Goal: Transaction & Acquisition: Purchase product/service

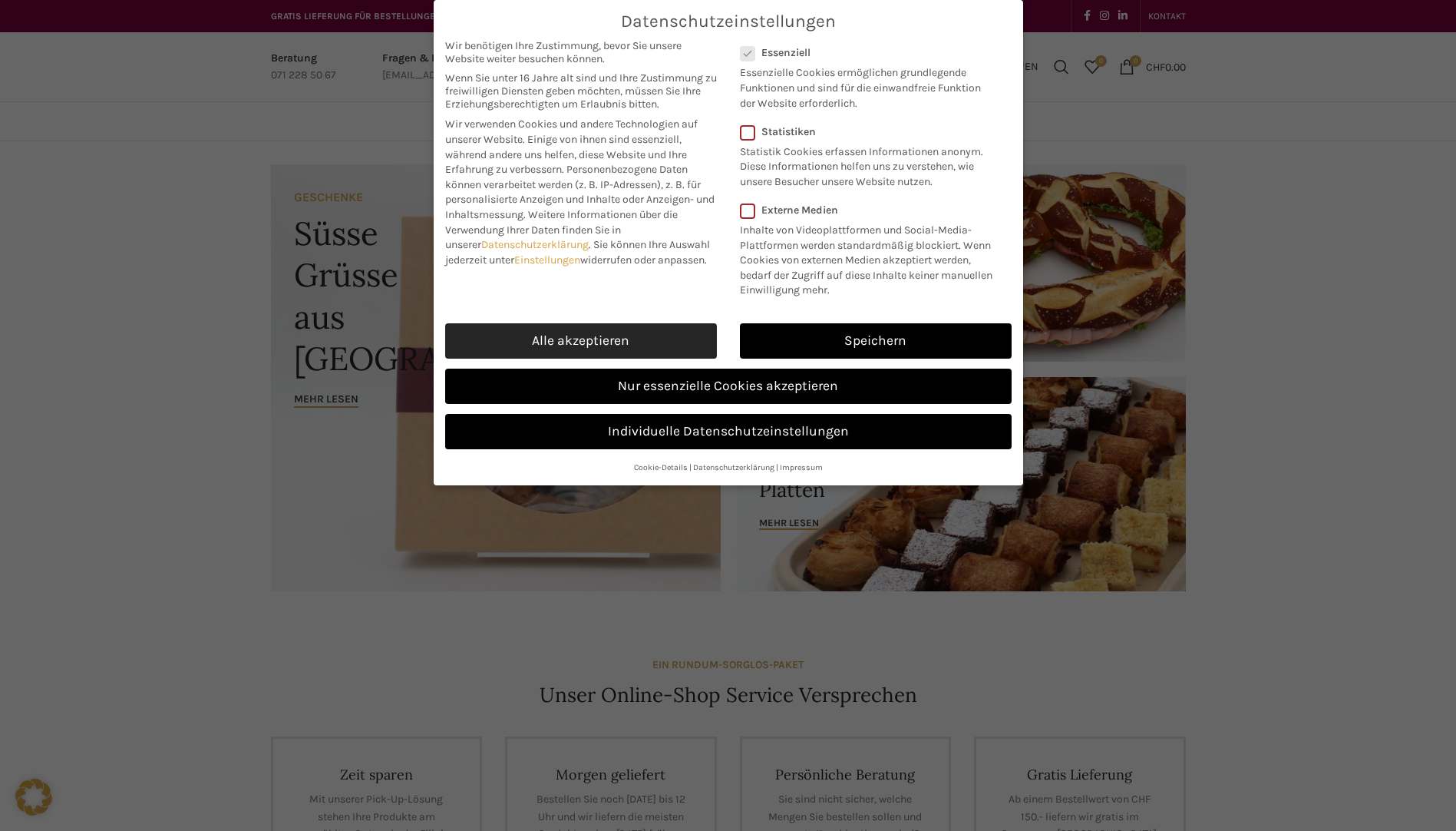
click at [678, 352] on link "Alle akzeptieren" at bounding box center [581, 341] width 272 height 36
checkbox input "true"
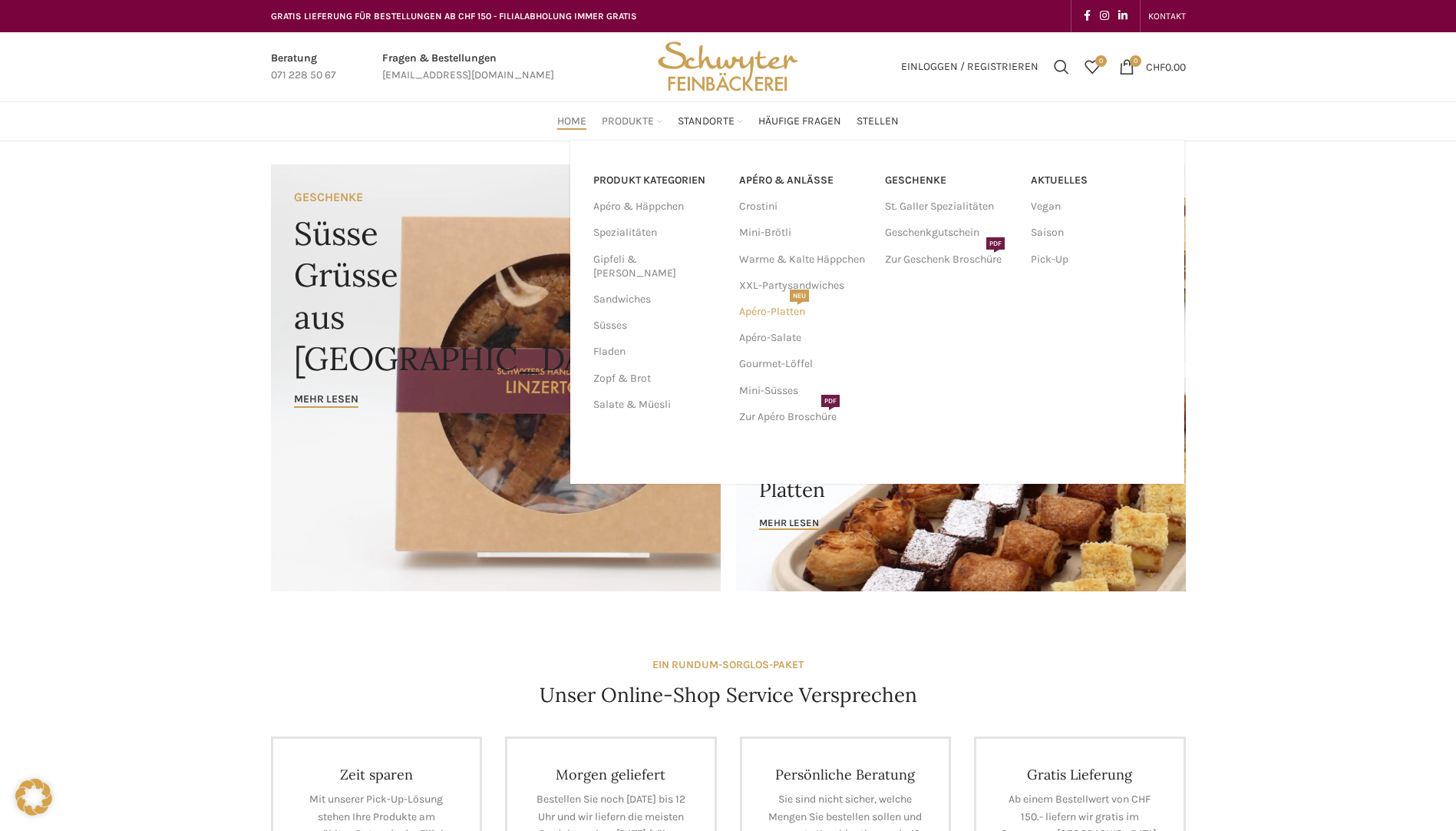
click at [764, 317] on link "Apéro-Platten NEU" at bounding box center [804, 312] width 131 height 26
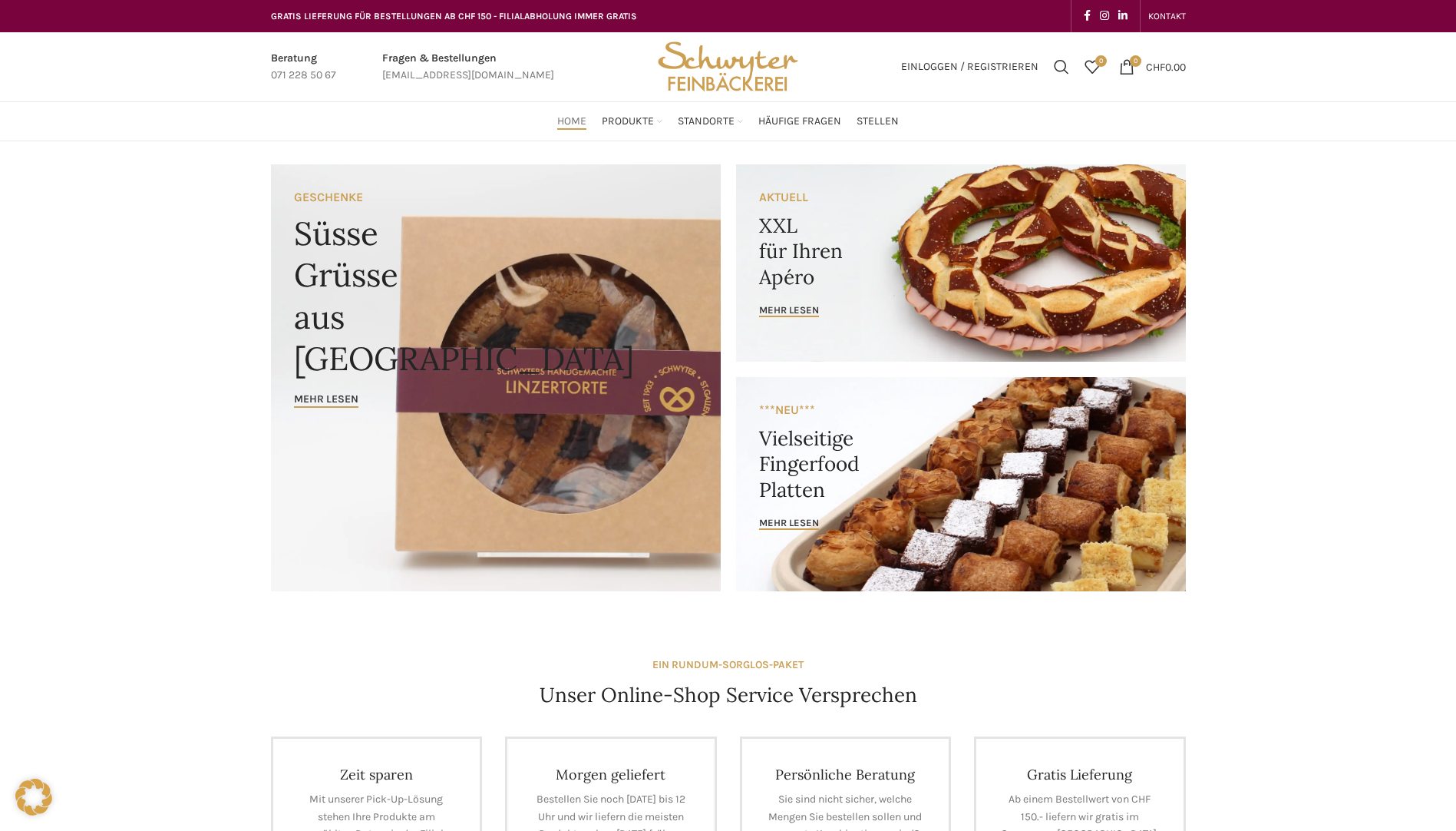
click at [927, 276] on link "Banner link" at bounding box center [961, 262] width 450 height 197
click at [920, 227] on link "Banner link" at bounding box center [961, 262] width 450 height 197
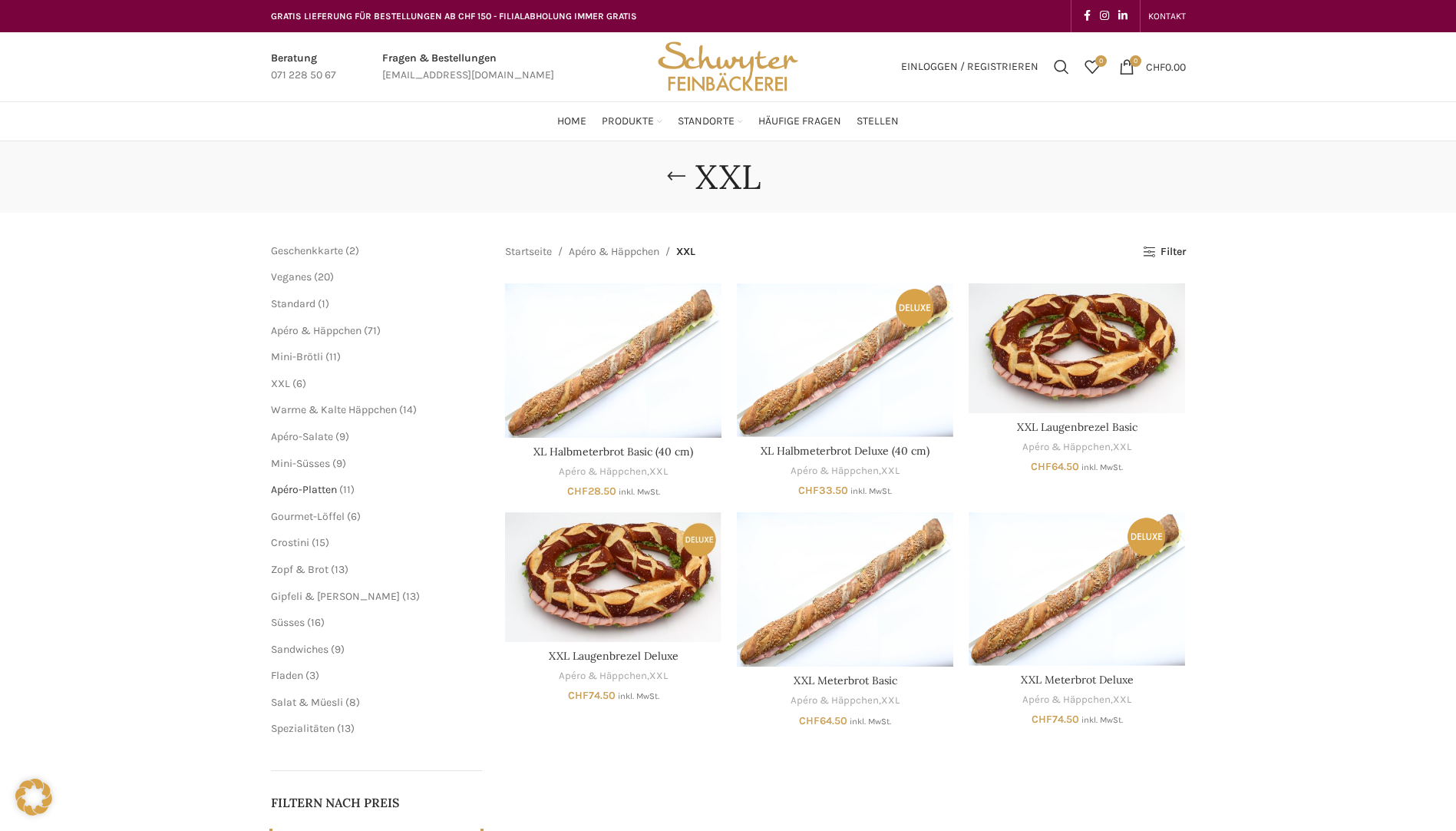
click at [319, 492] on span "Apéro-Platten" at bounding box center [304, 489] width 66 height 13
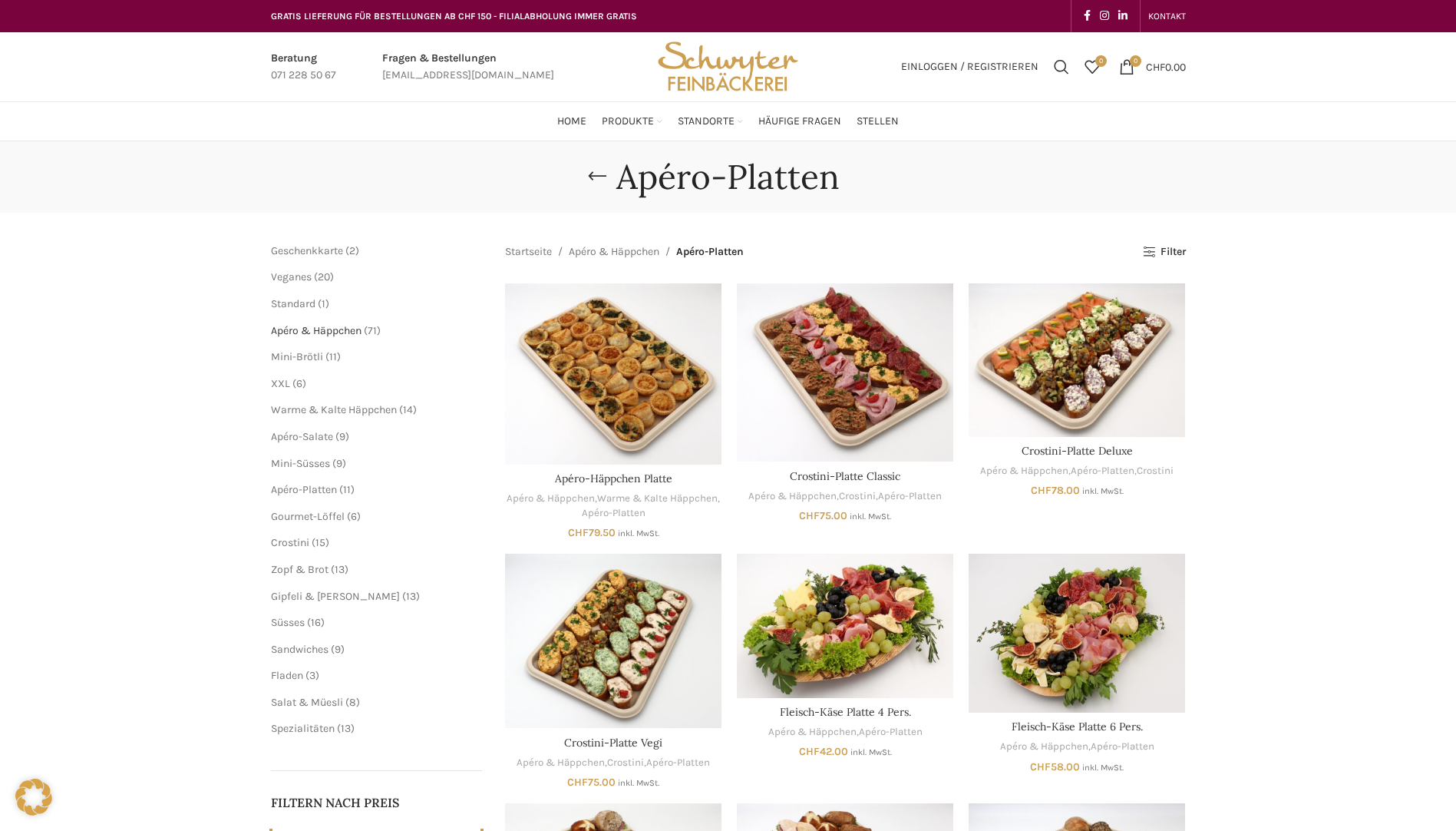
click at [309, 330] on span "Apéro & Häppchen" at bounding box center [316, 331] width 90 height 13
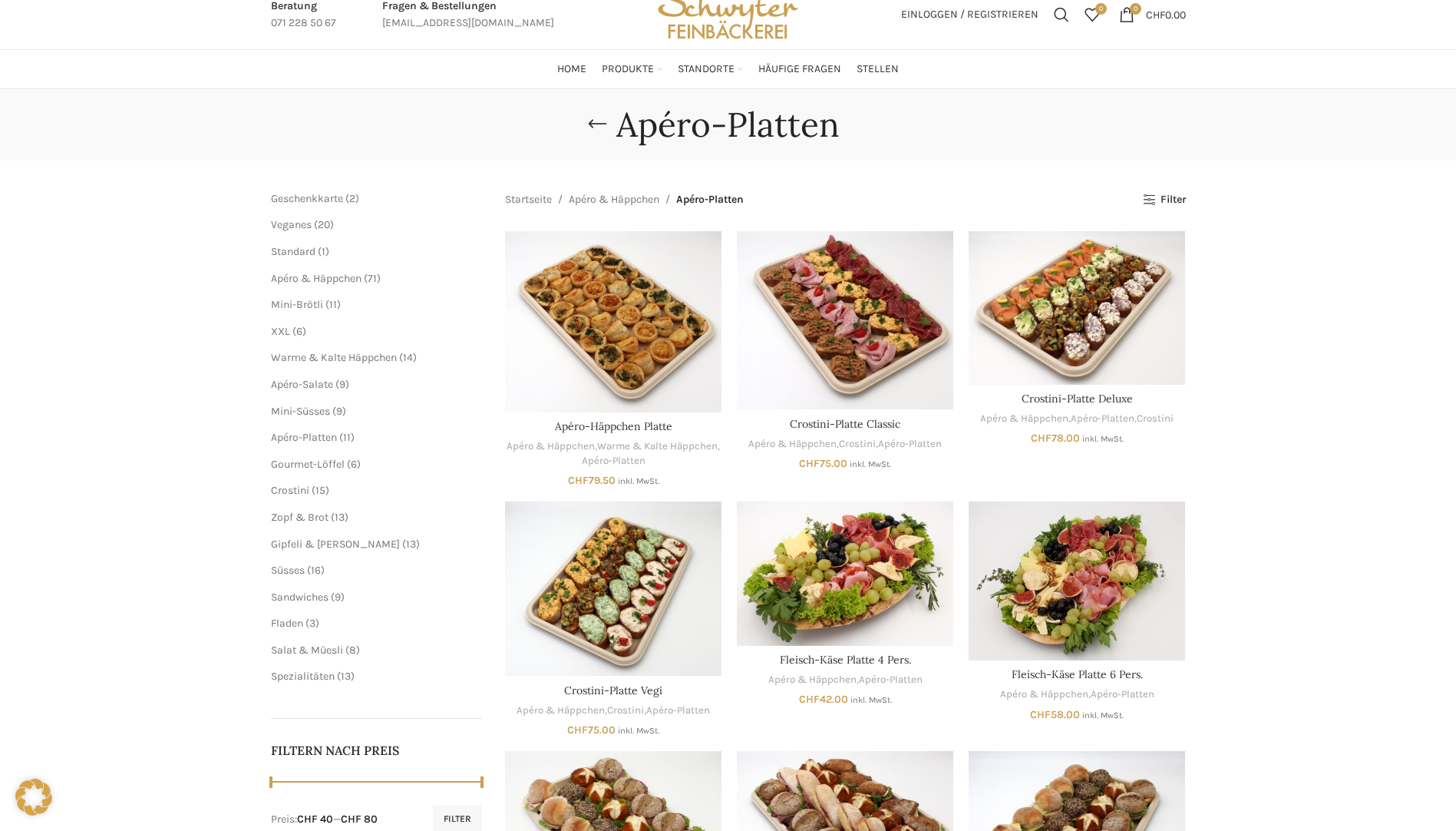
scroll to position [77, 0]
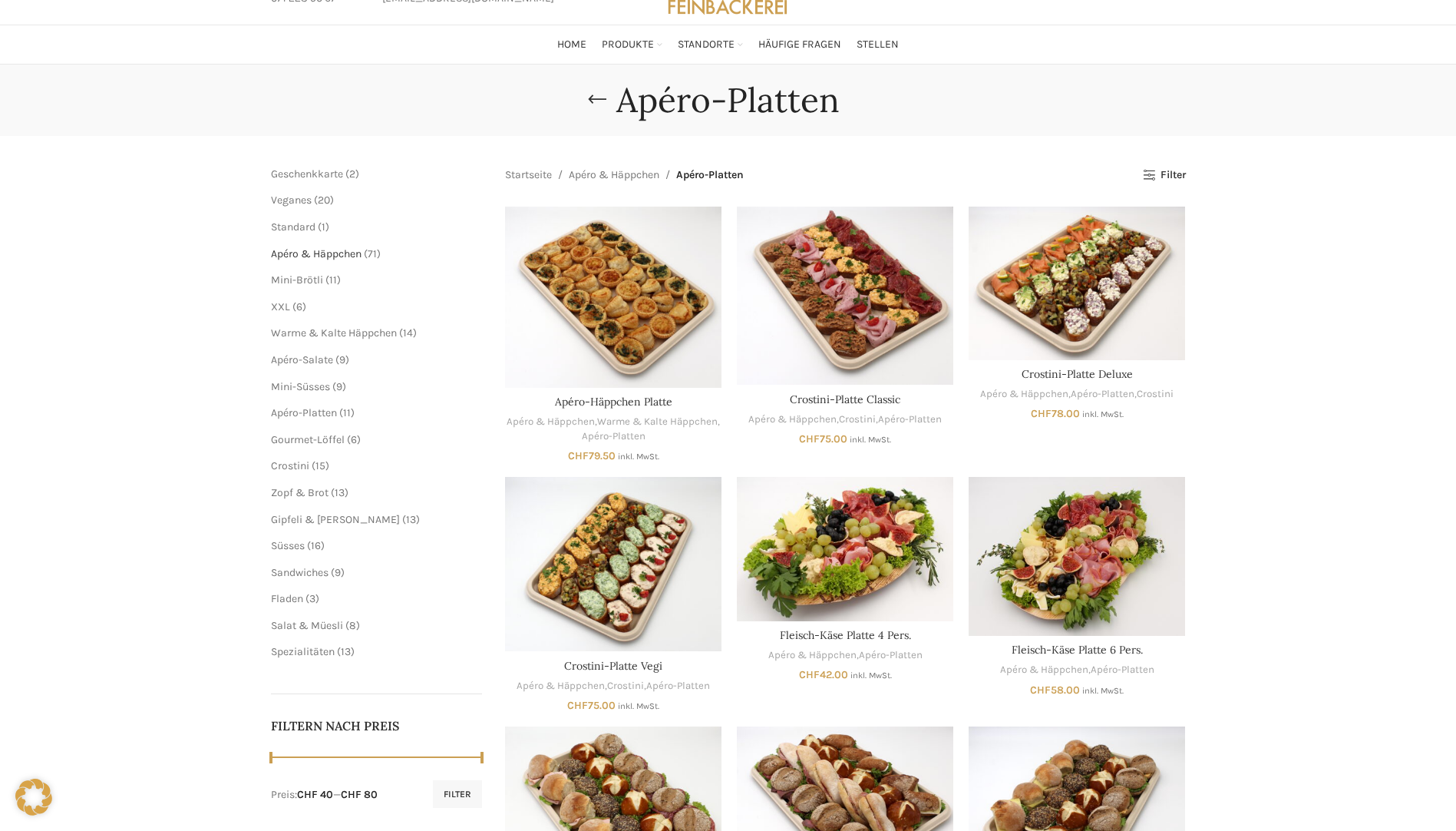
click at [324, 255] on span "Apéro & Häppchen" at bounding box center [316, 254] width 90 height 13
click at [323, 278] on span "11 11 Produkte" at bounding box center [332, 280] width 17 height 13
click at [311, 284] on span "Mini-Brötli" at bounding box center [297, 280] width 52 height 13
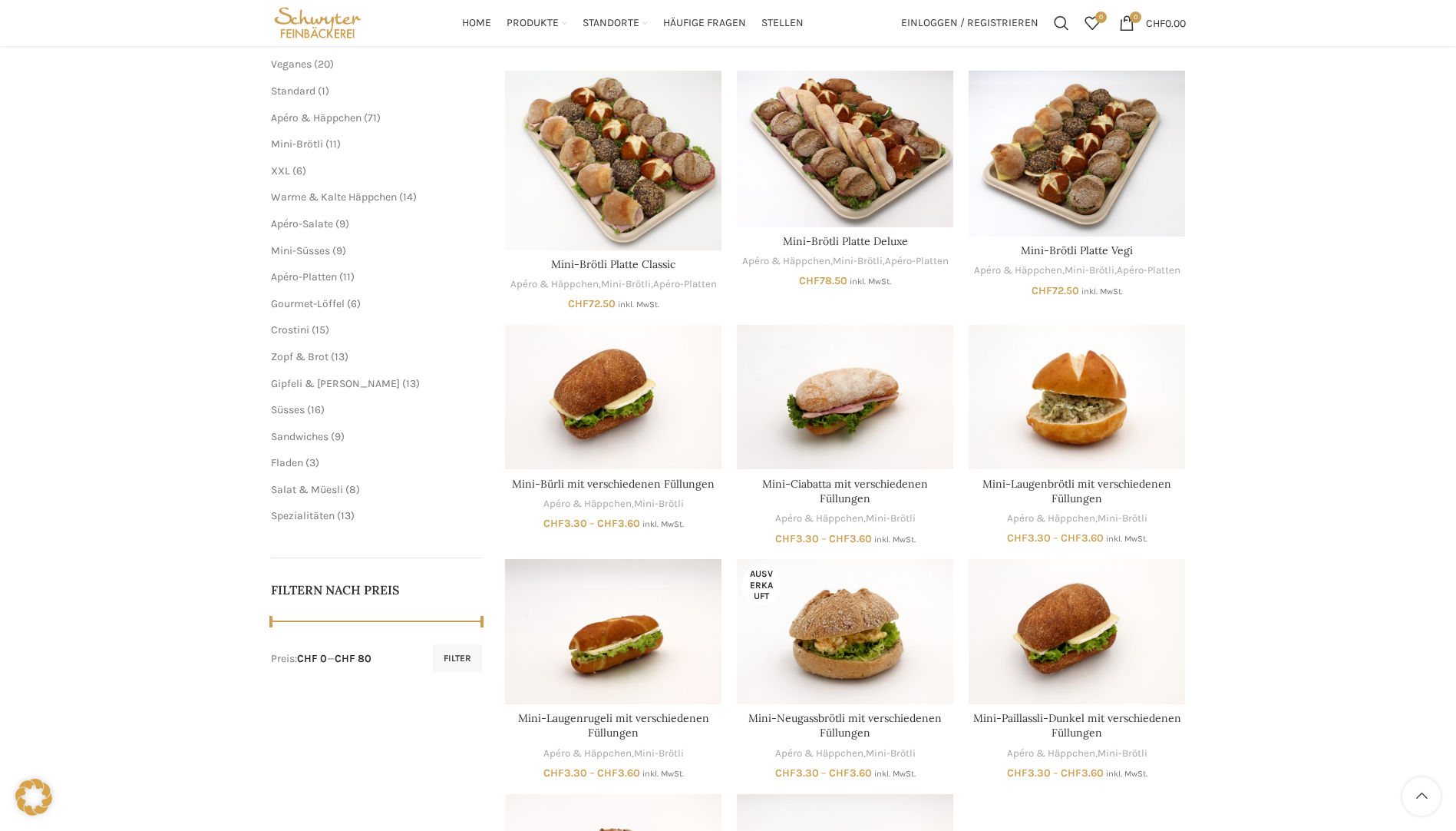
scroll to position [154, 0]
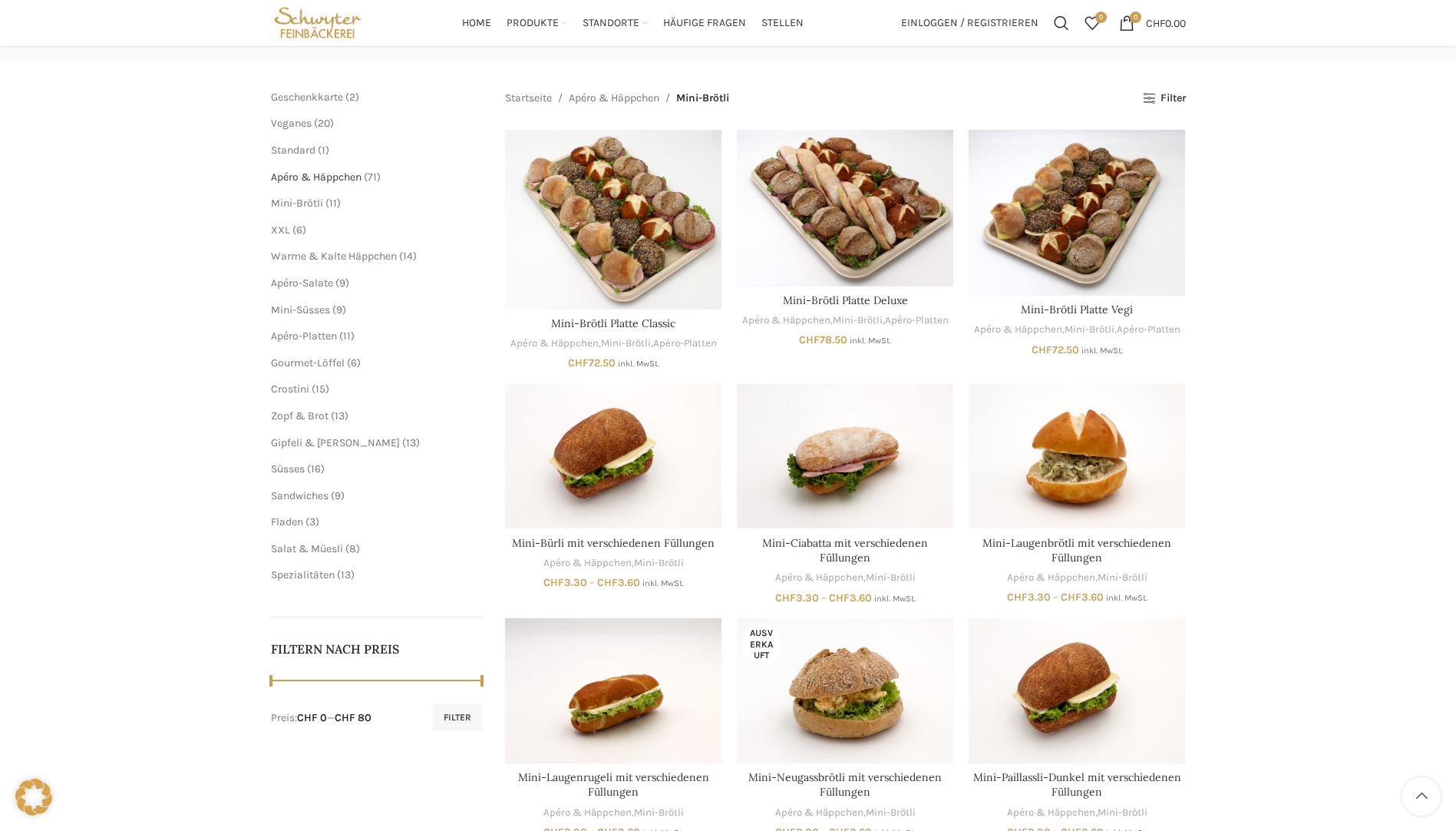
click at [315, 182] on span "Apéro & Häppchen" at bounding box center [316, 177] width 90 height 13
click at [322, 299] on ul "Mini-Brötli 11 11 Produkte XXL 6 6 Produkte Warme & Kalte Häppchen 14 14 Produk…" at bounding box center [376, 297] width 212 height 201
click at [321, 310] on span "Mini-Süsses" at bounding box center [300, 310] width 59 height 13
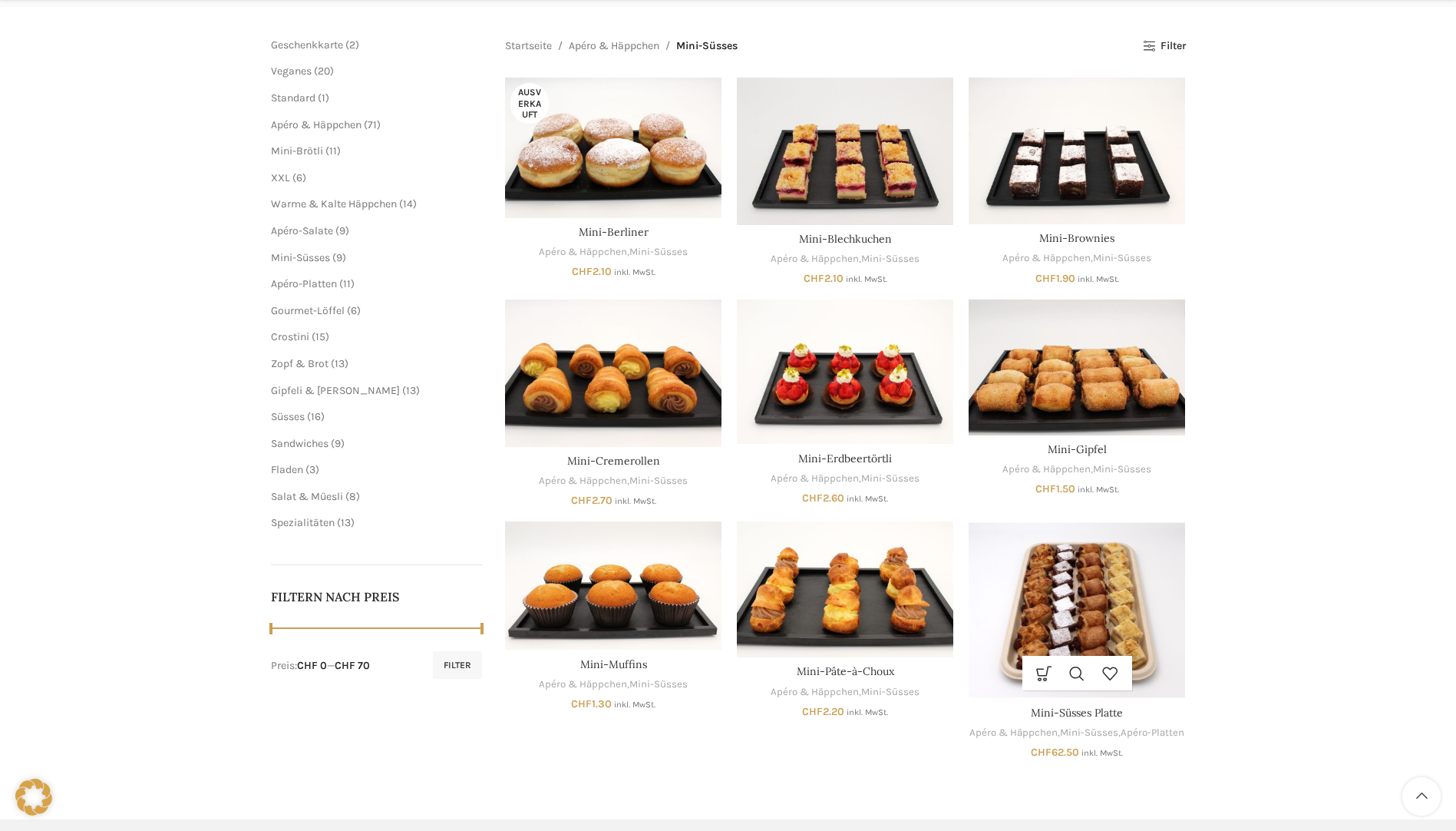
scroll to position [307, 0]
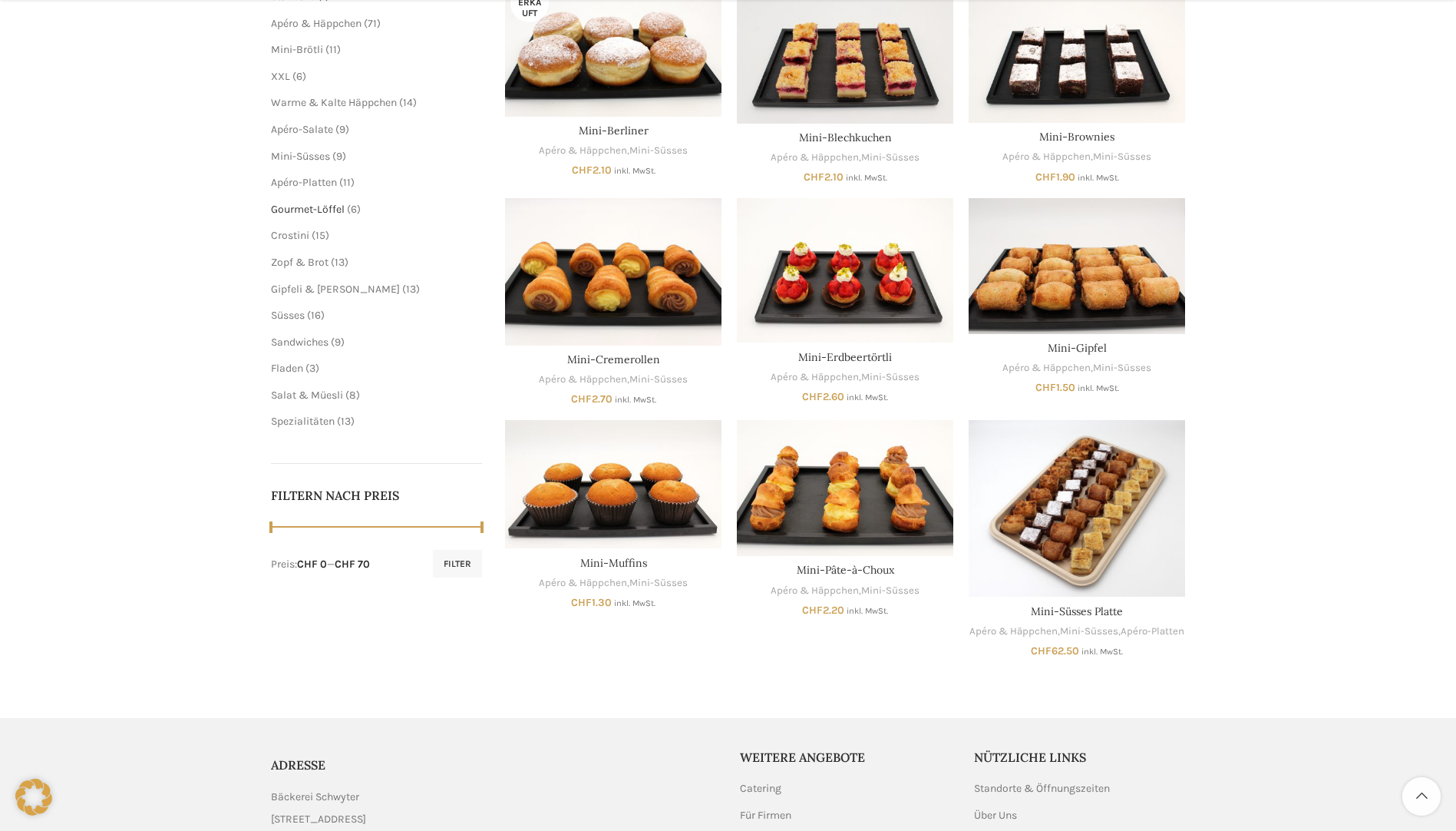
click at [313, 215] on span "Gourmet-Löffel" at bounding box center [308, 209] width 74 height 13
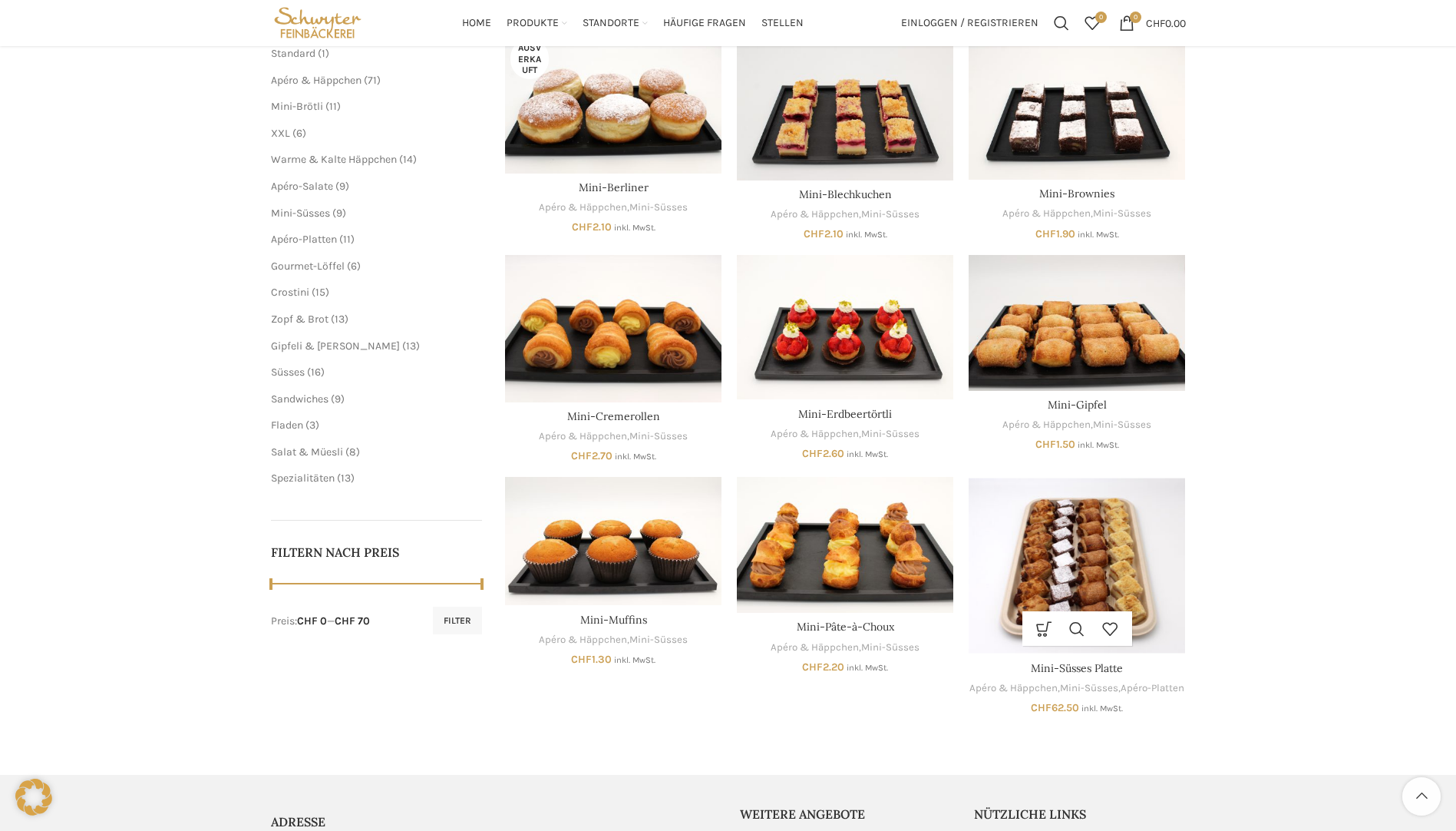
scroll to position [154, 0]
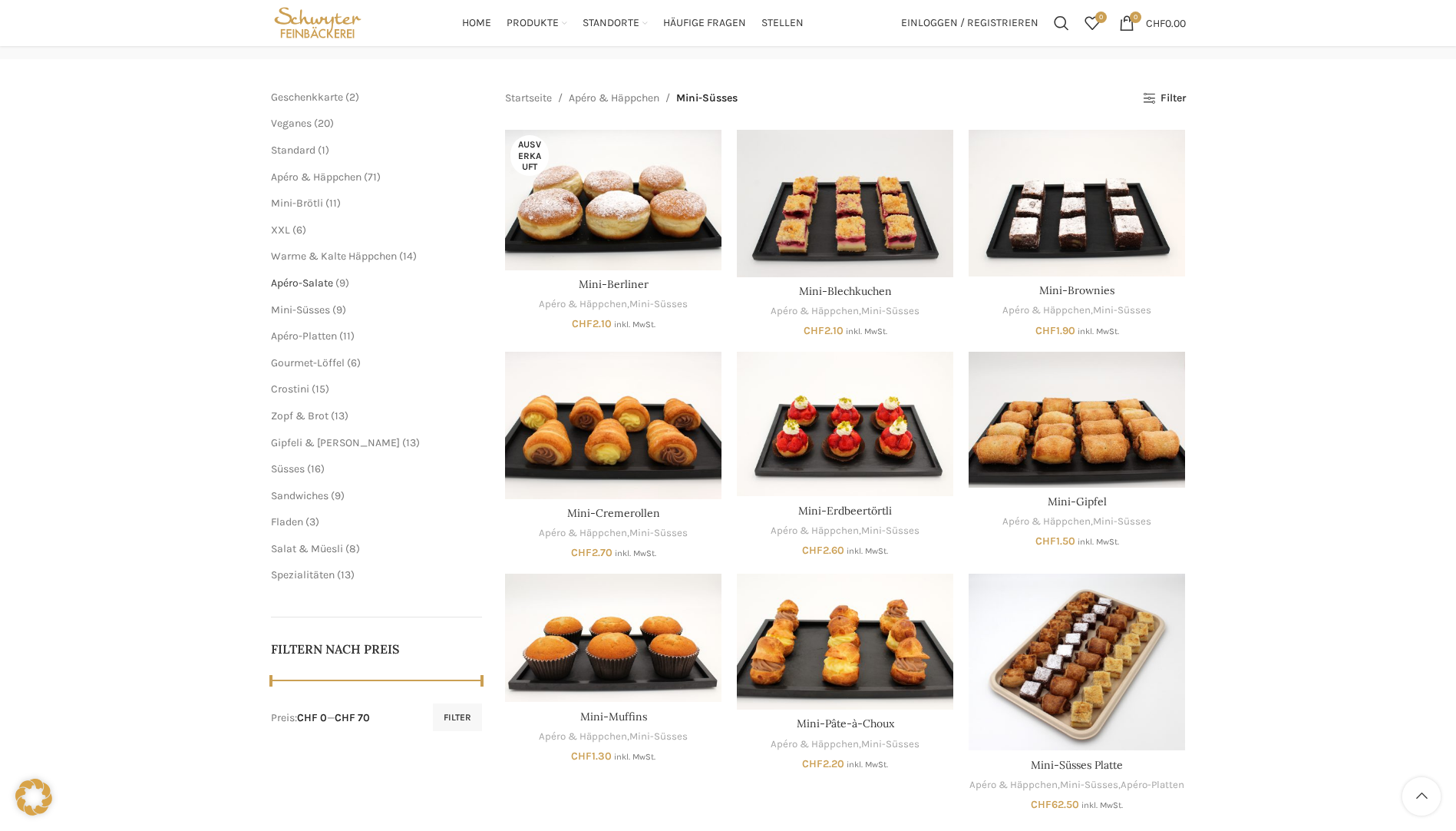
click at [305, 281] on span "Apéro-Salate" at bounding box center [302, 283] width 62 height 13
click at [301, 262] on span "Warme & Kalte Häppchen" at bounding box center [334, 256] width 126 height 13
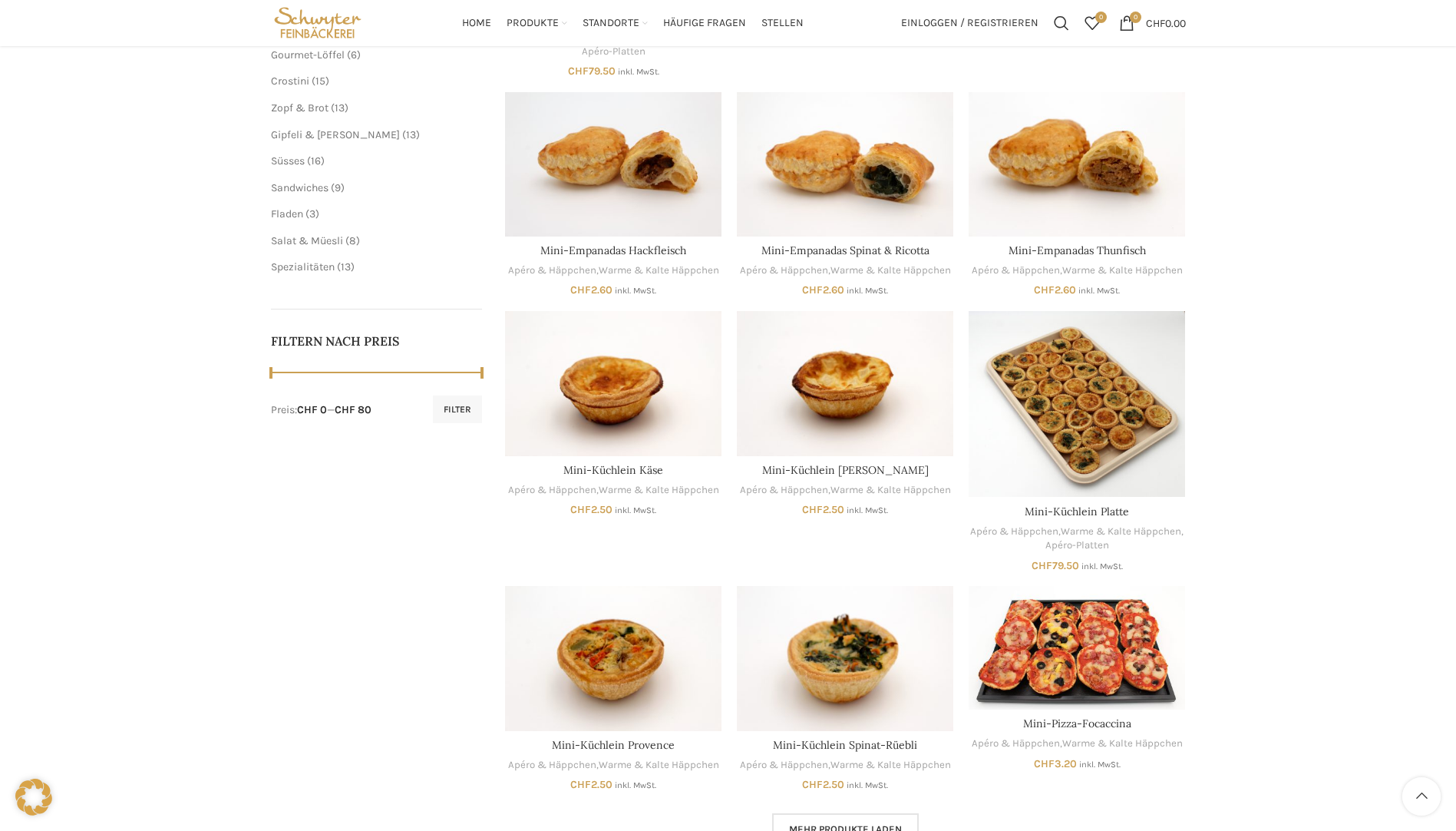
scroll to position [461, 0]
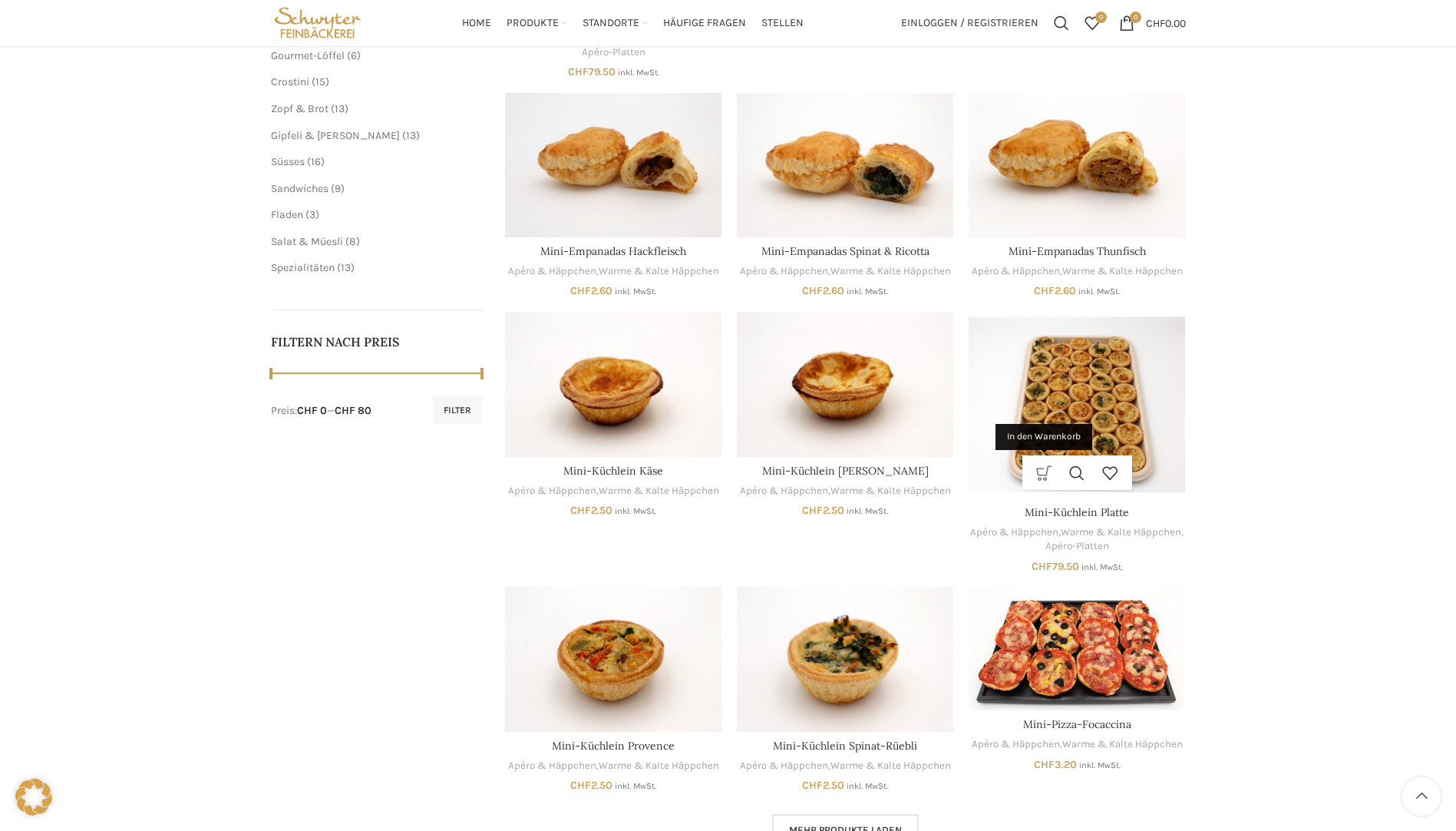
click at [1052, 477] on link "In den Warenkorb" at bounding box center [1045, 473] width 33 height 35
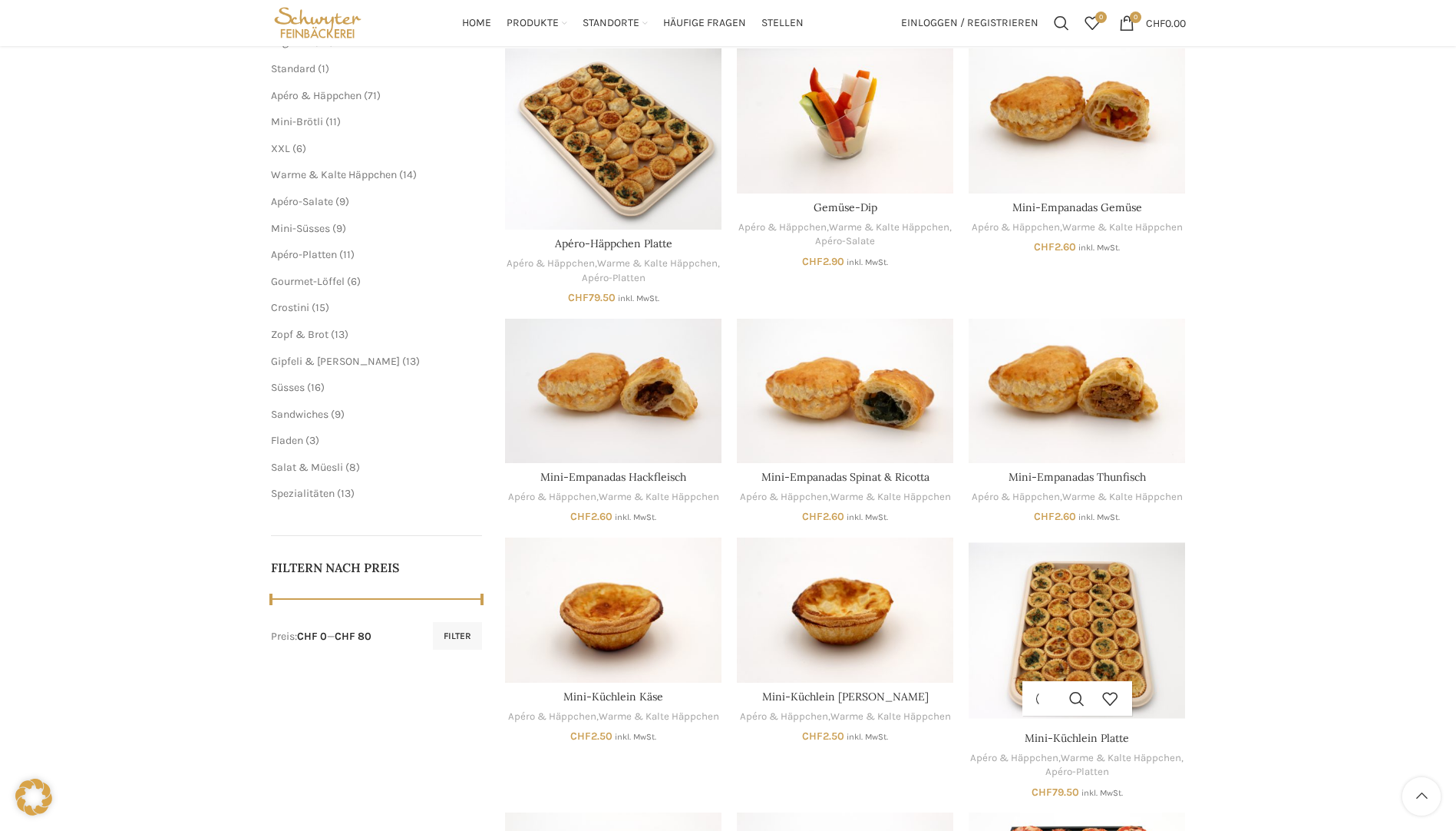
scroll to position [231, 0]
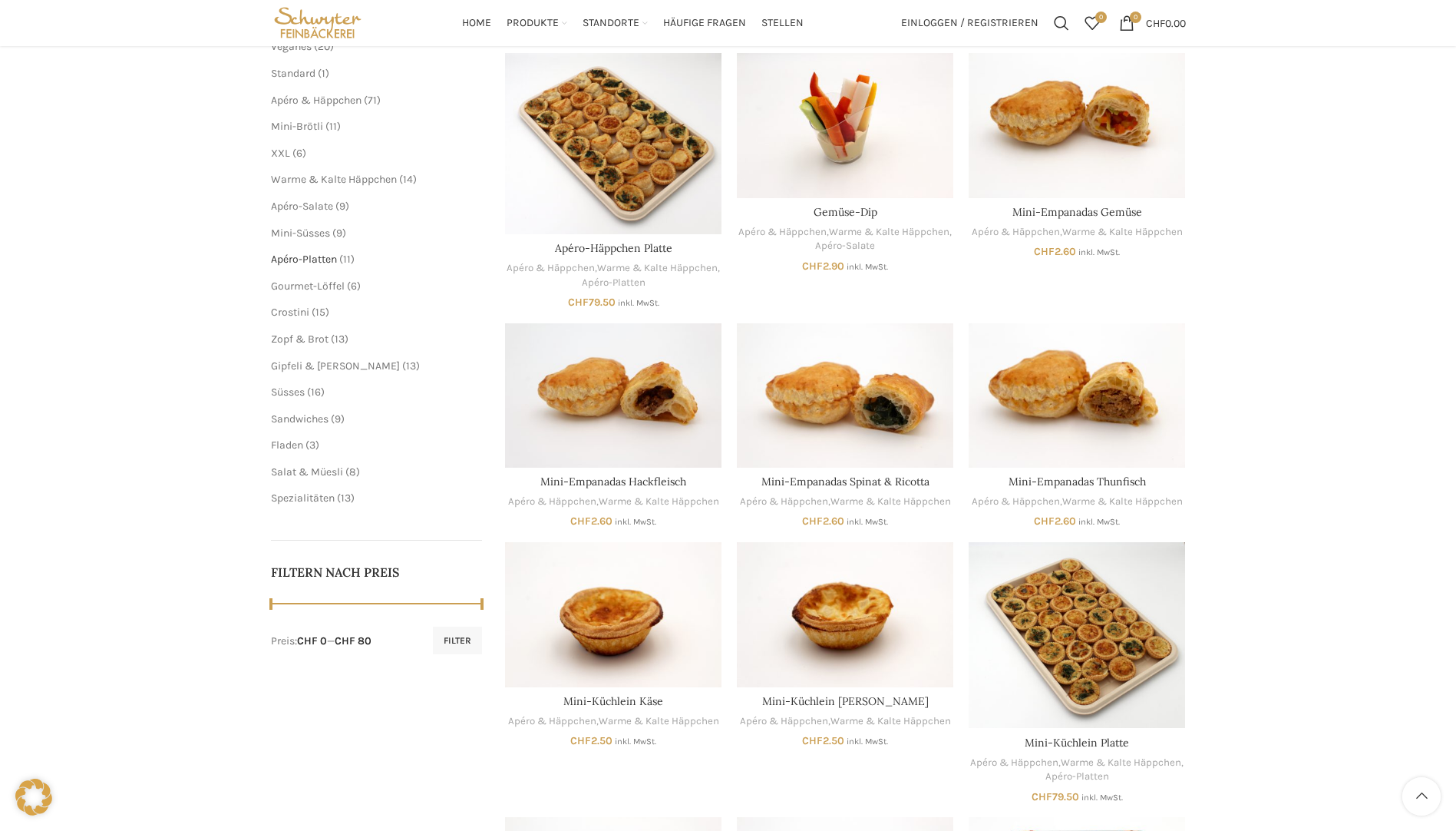
click at [294, 263] on span "Apéro-Platten" at bounding box center [304, 259] width 66 height 13
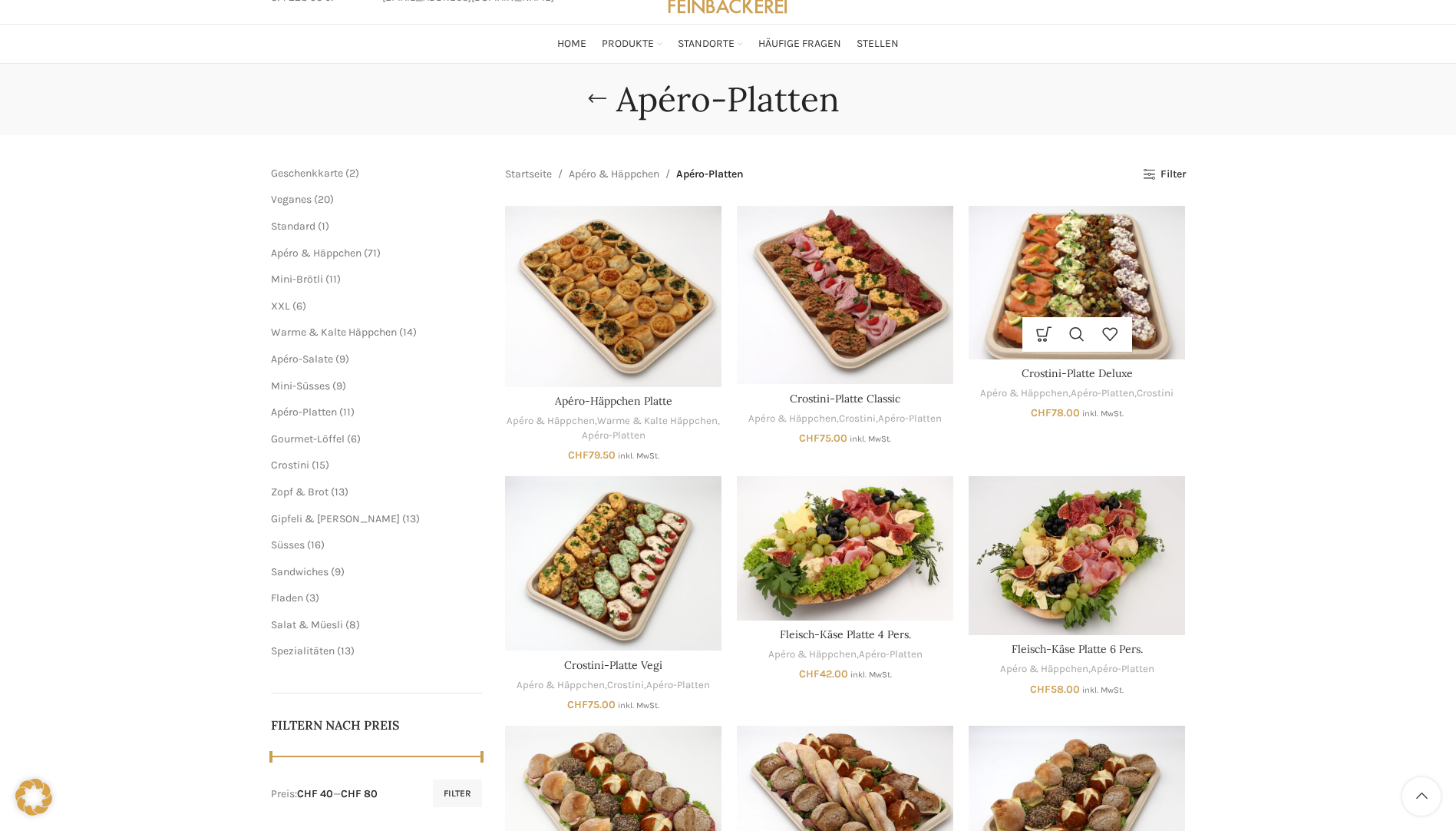
scroll to position [77, 0]
click at [1132, 250] on img "Crostini-Platte Deluxe" at bounding box center [1076, 283] width 216 height 153
click at [1076, 279] on img "Crostini-Platte Deluxe" at bounding box center [1076, 283] width 216 height 153
click at [1076, 342] on link "Schnellansicht" at bounding box center [1078, 335] width 33 height 35
click at [1037, 336] on link "Ausführung wählen" at bounding box center [1045, 335] width 33 height 35
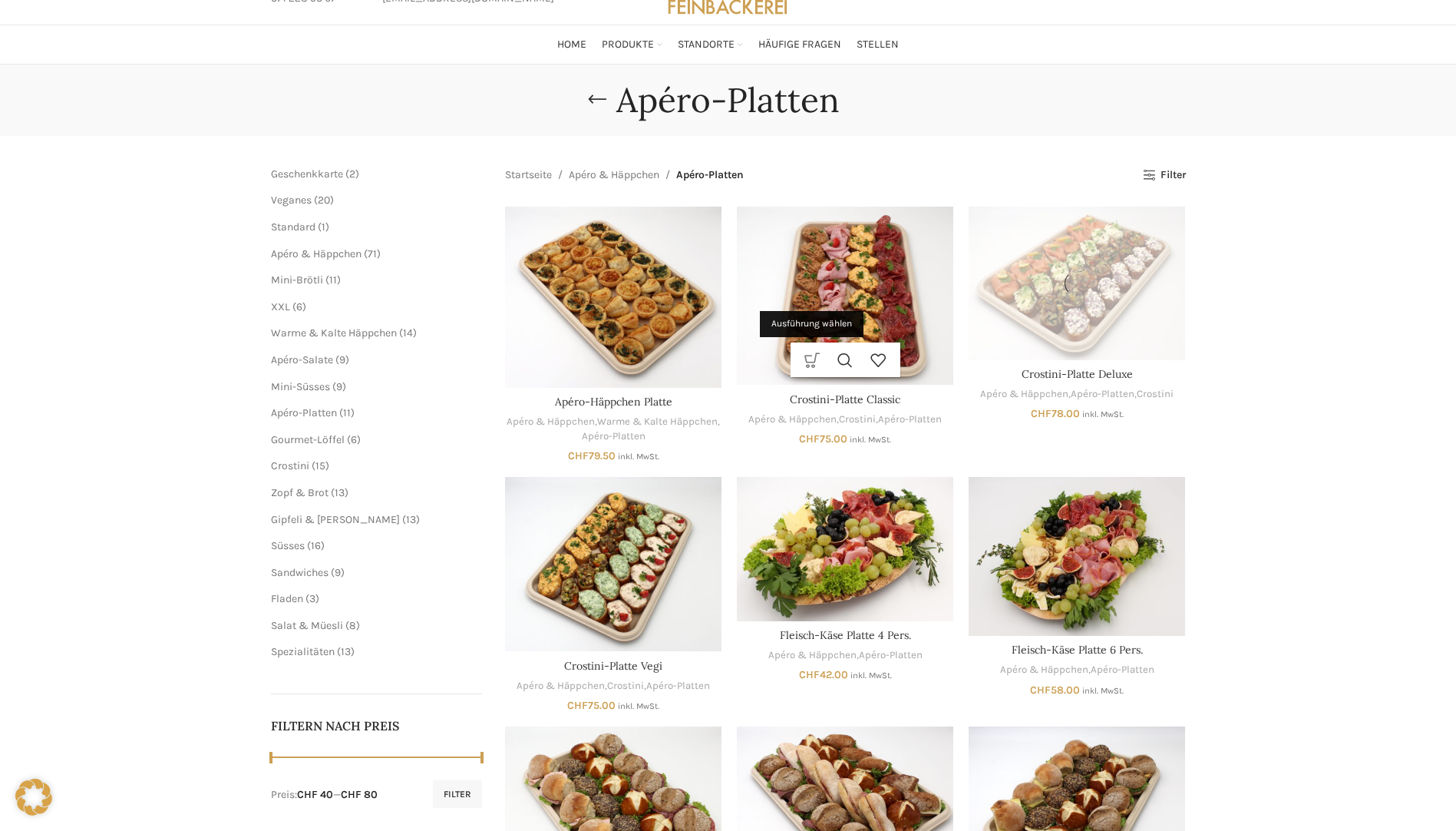
click at [804, 356] on link "Ausführung wählen" at bounding box center [812, 360] width 33 height 35
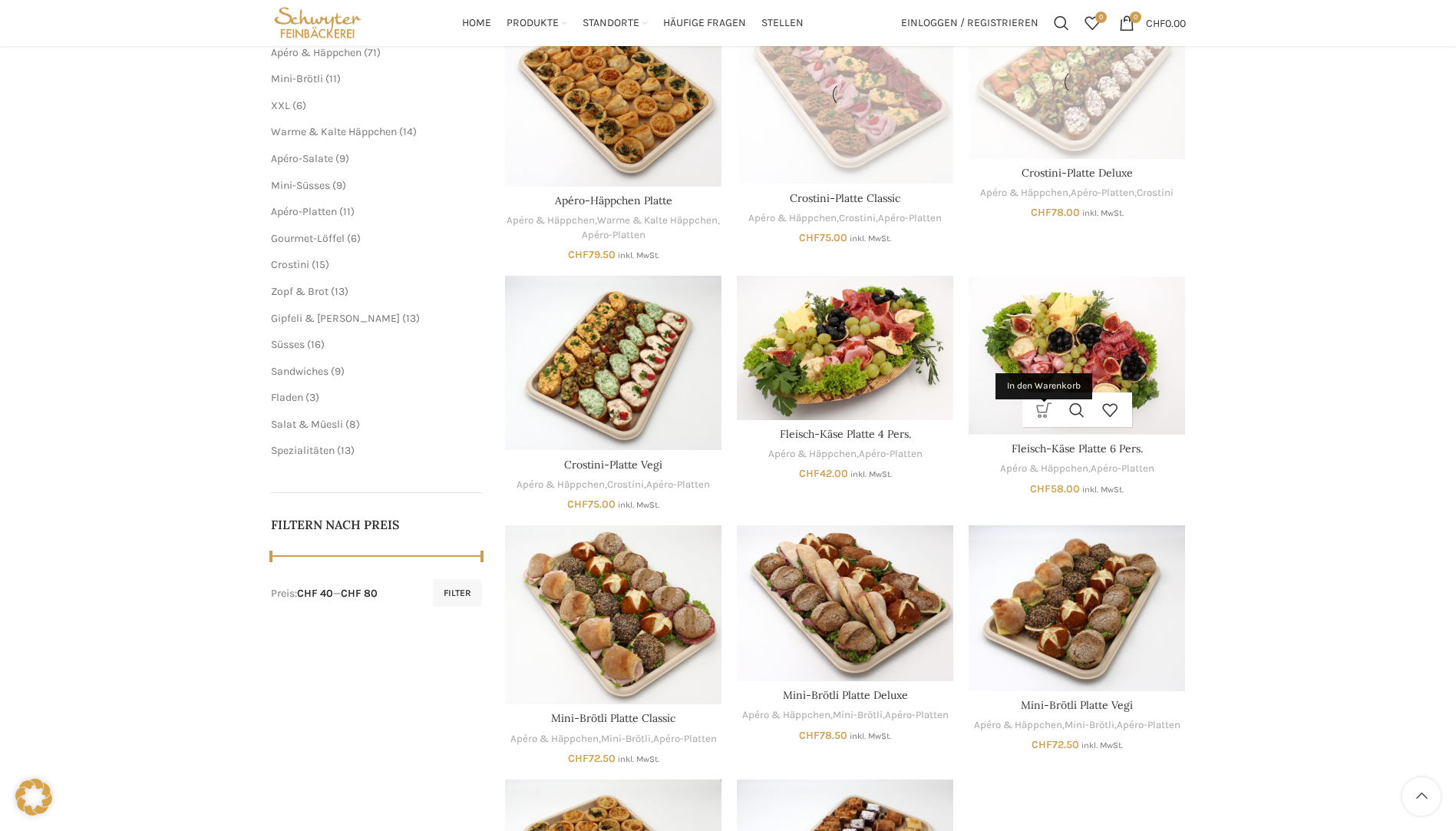
scroll to position [0, 0]
